Goal: Find specific page/section: Find specific page/section

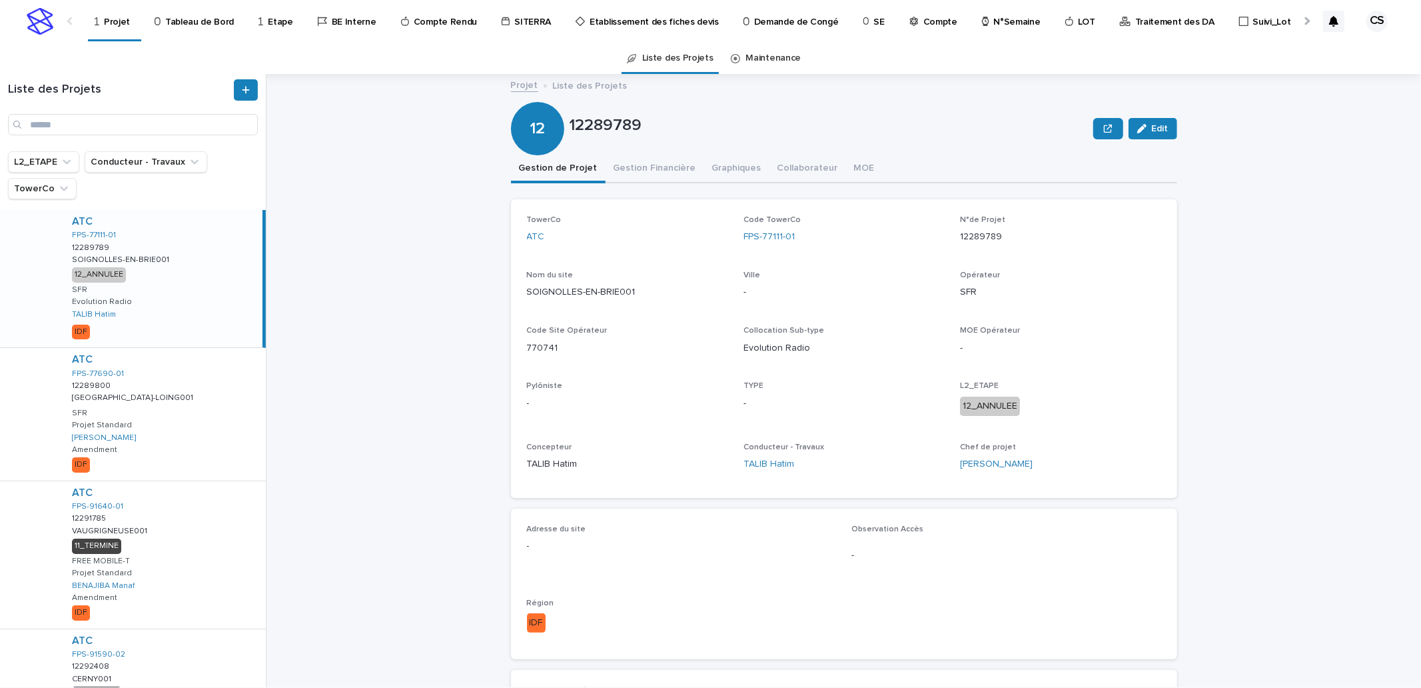
click at [1149, 27] on p "Traitement des DA" at bounding box center [1174, 14] width 79 height 28
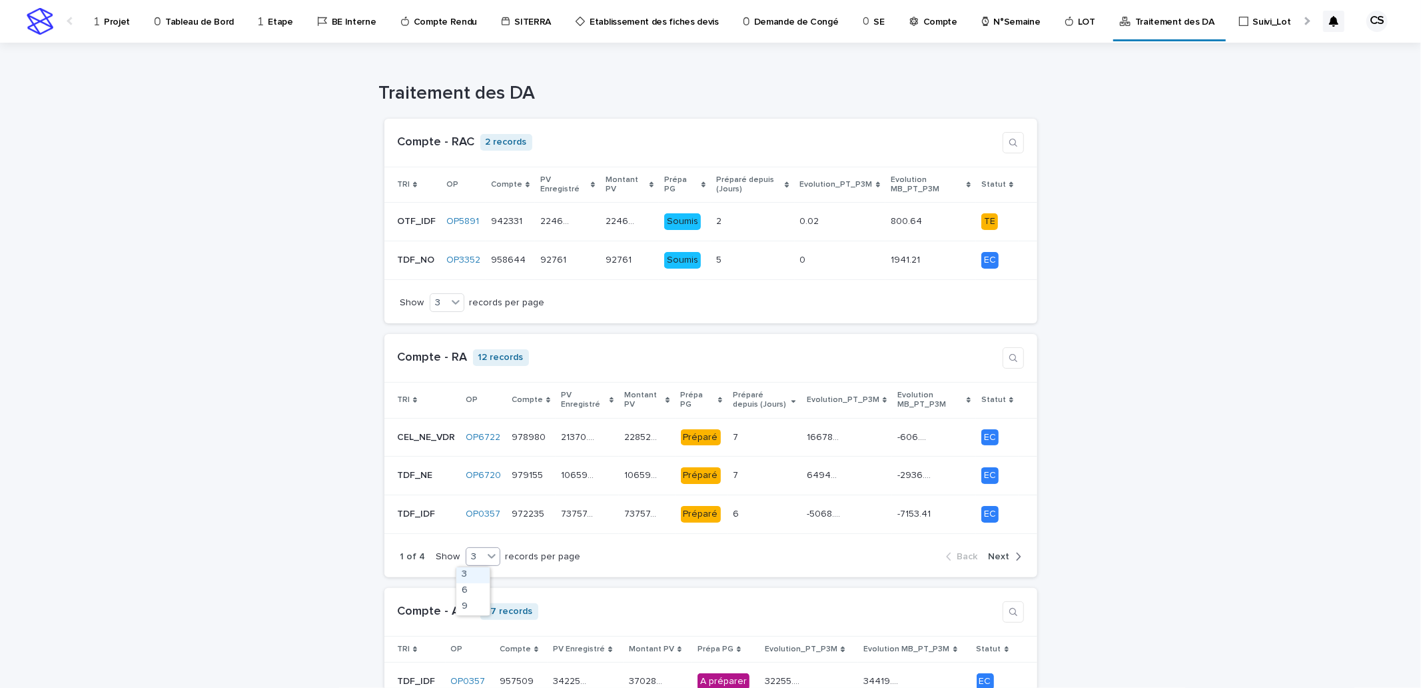
click at [485, 560] on icon at bounding box center [491, 555] width 13 height 13
click at [465, 601] on div "9" at bounding box center [472, 607] width 33 height 16
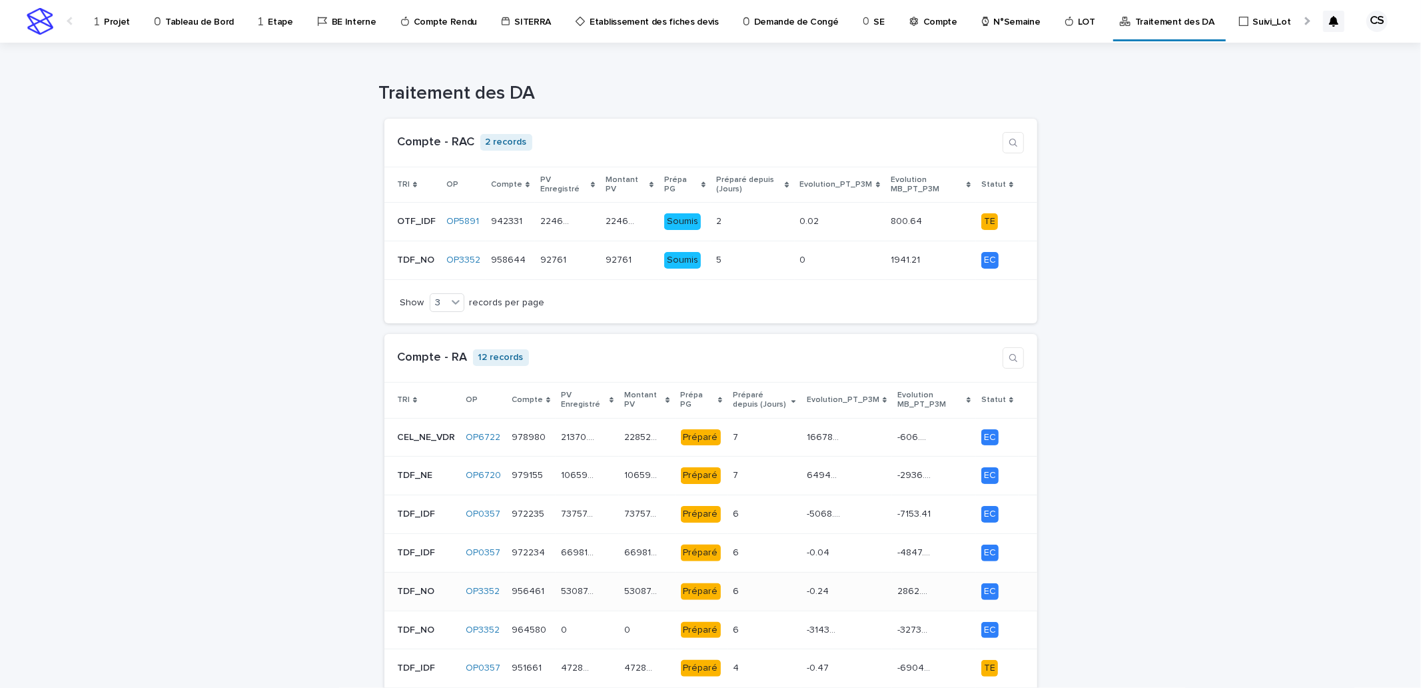
scroll to position [247, 0]
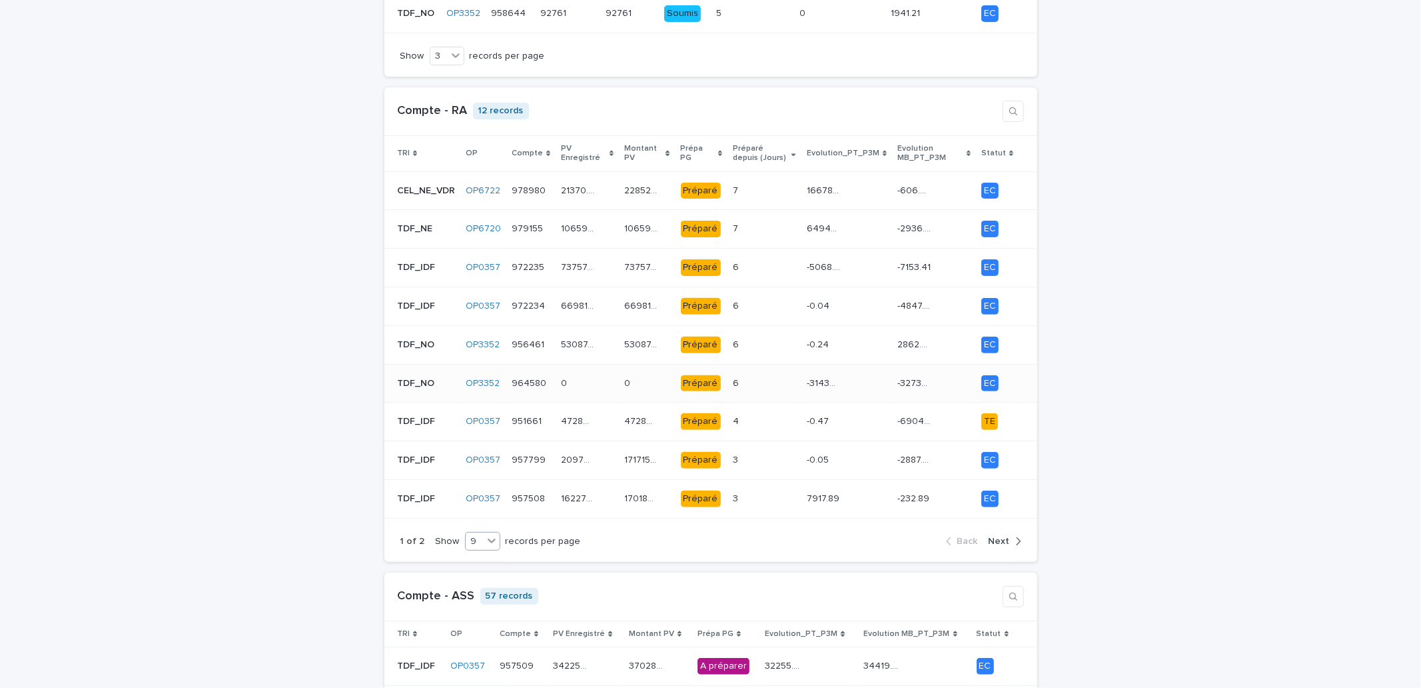
click at [844, 376] on div "-314362 -314362" at bounding box center [847, 383] width 80 height 22
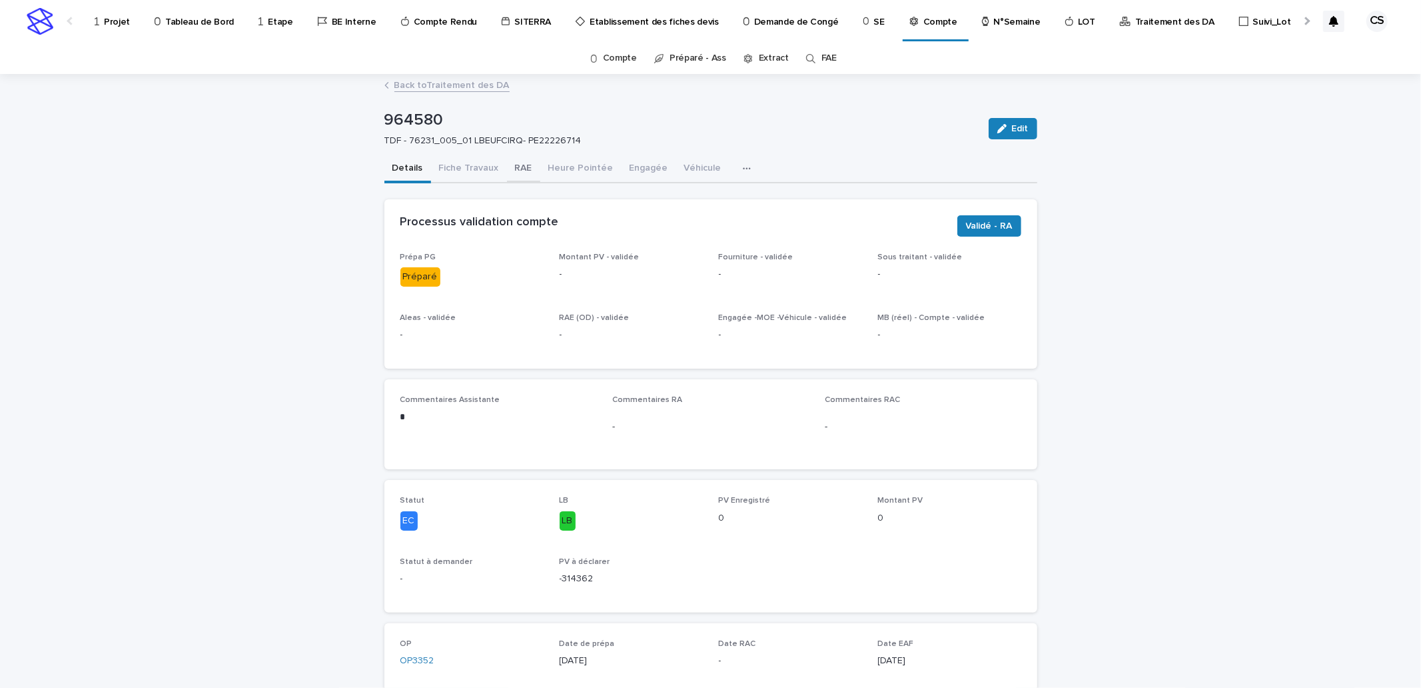
click at [520, 161] on button "RAE" at bounding box center [523, 169] width 33 height 28
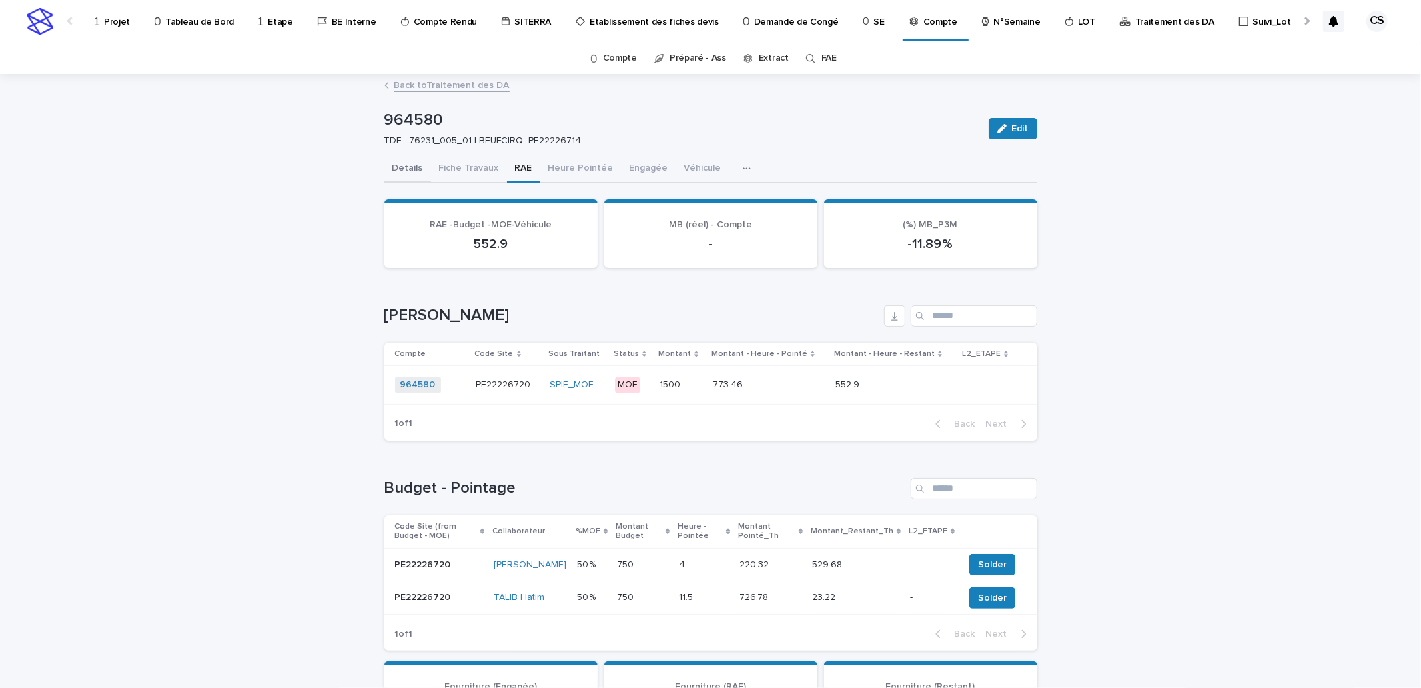
click at [402, 171] on button "Details" at bounding box center [407, 169] width 47 height 28
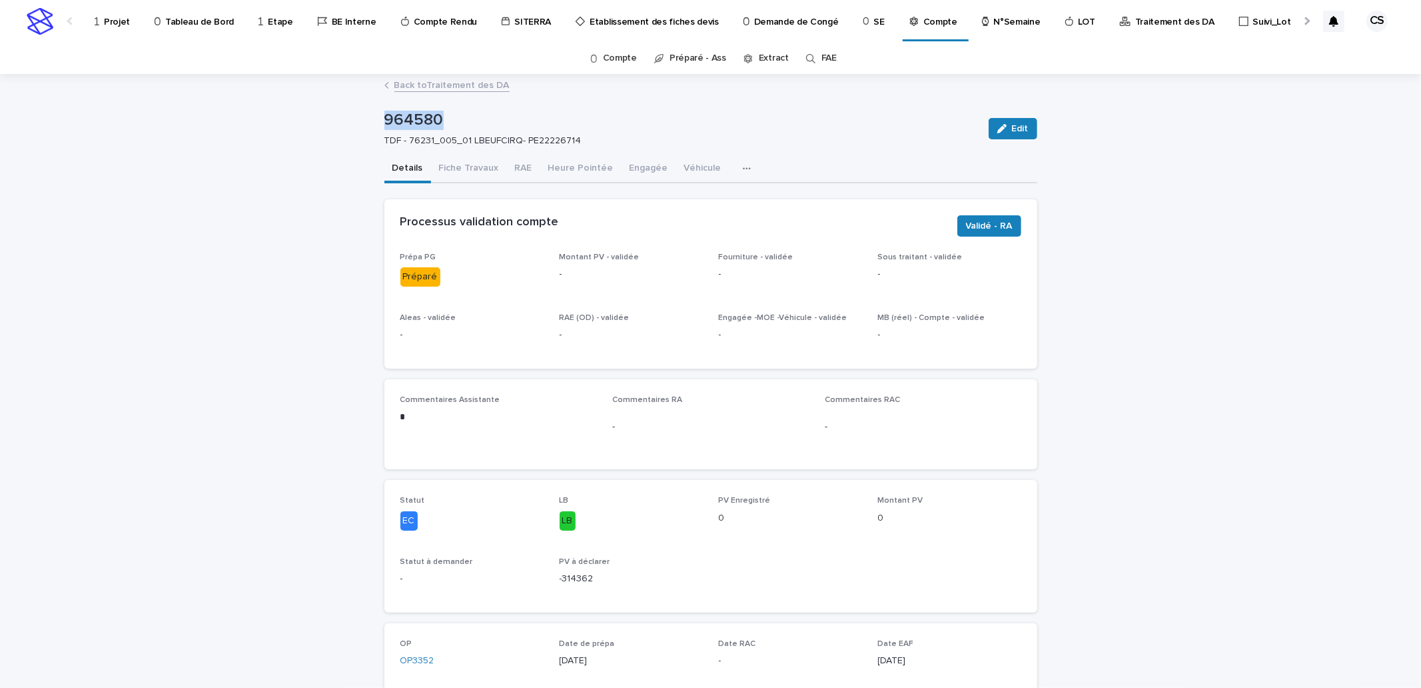
drag, startPoint x: 444, startPoint y: 127, endPoint x: 376, endPoint y: 123, distance: 68.1
copy p "964580"
